Goal: Check status: Check status

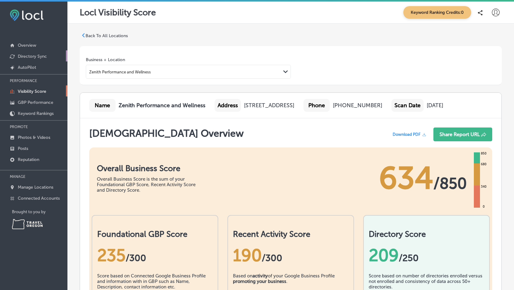
click at [26, 58] on p "Directory Sync" at bounding box center [32, 56] width 29 height 5
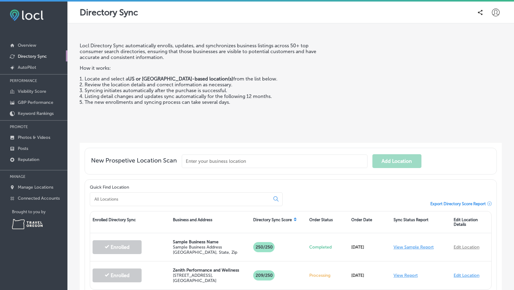
scroll to position [49, 0]
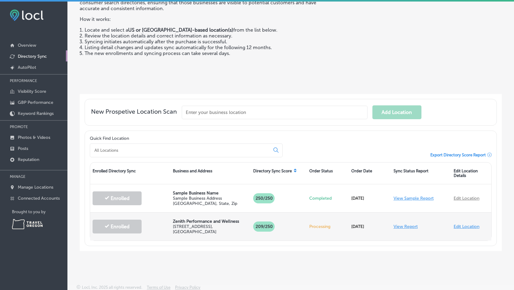
click at [400, 224] on link "View Report" at bounding box center [406, 226] width 24 height 5
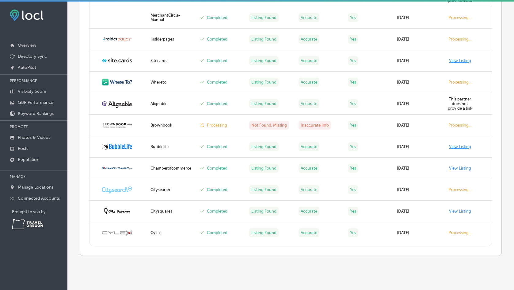
scroll to position [1091, 0]
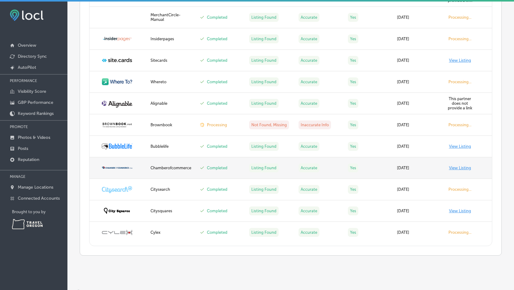
click at [456, 165] on link "View Listing" at bounding box center [460, 167] width 22 height 5
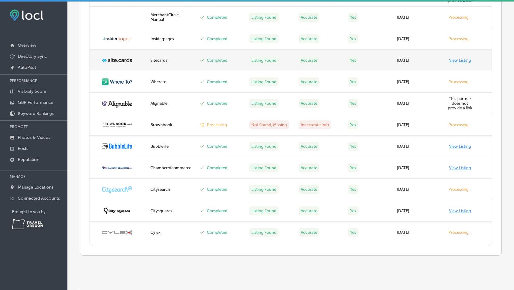
click at [460, 62] on link "View Listing" at bounding box center [460, 60] width 22 height 5
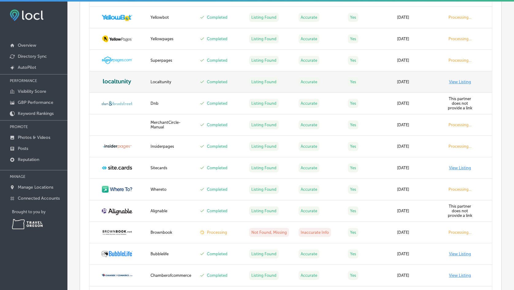
scroll to position [984, 0]
click at [461, 82] on link "View Listing" at bounding box center [460, 81] width 22 height 5
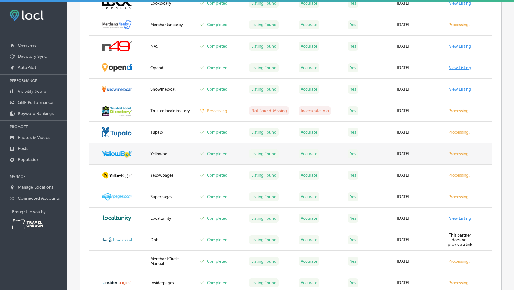
scroll to position [844, 0]
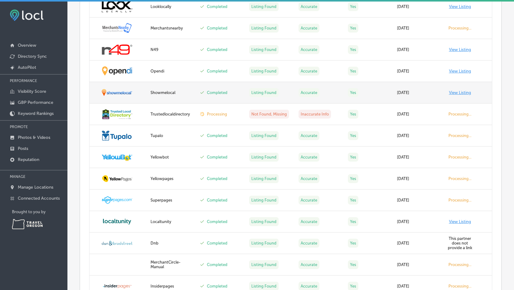
click at [456, 94] on link "View Listing" at bounding box center [460, 92] width 22 height 5
